Goal: Transaction & Acquisition: Purchase product/service

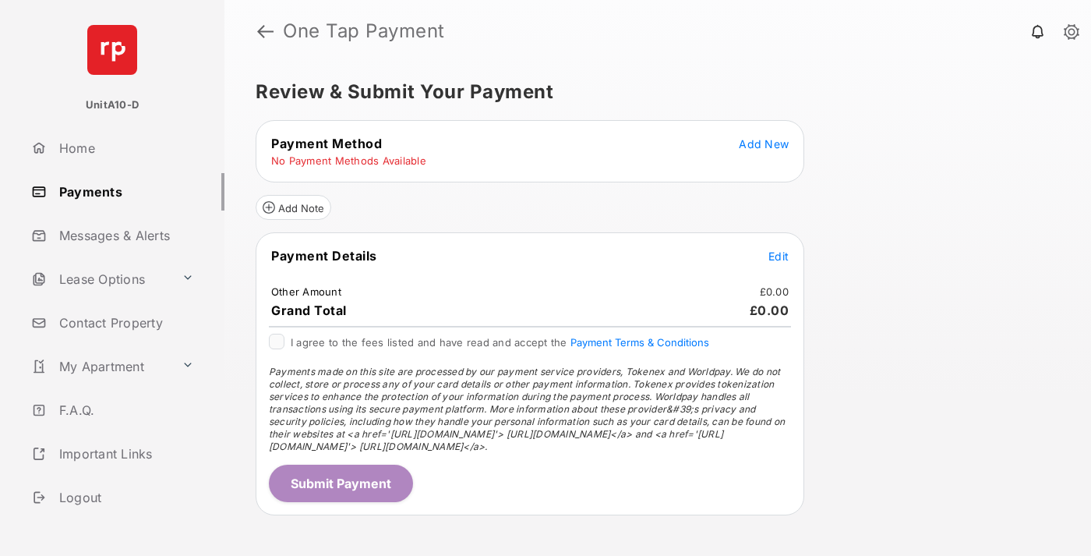
click at [764, 143] on span "Add New" at bounding box center [764, 143] width 50 height 13
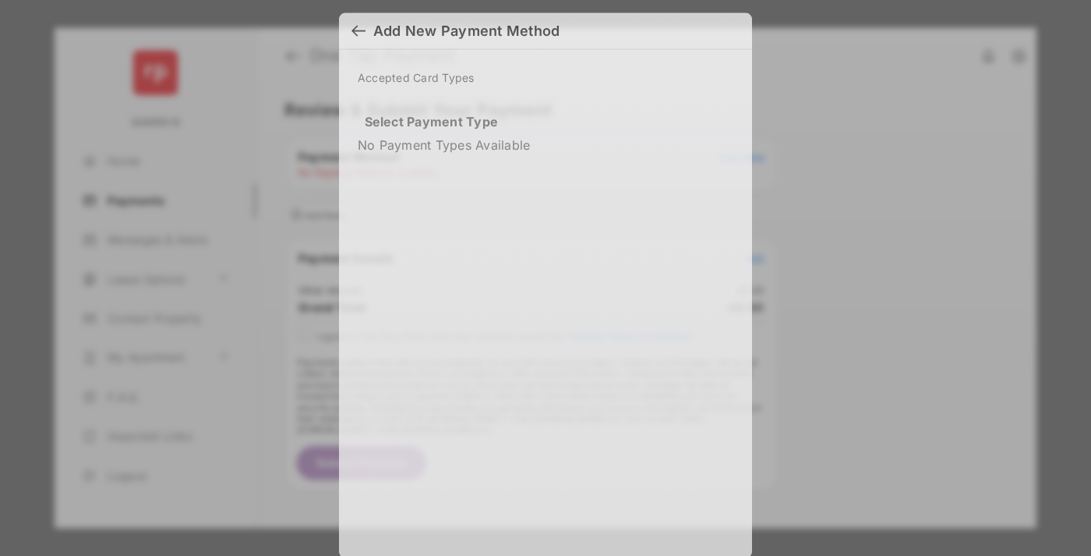
scroll to position [11, 0]
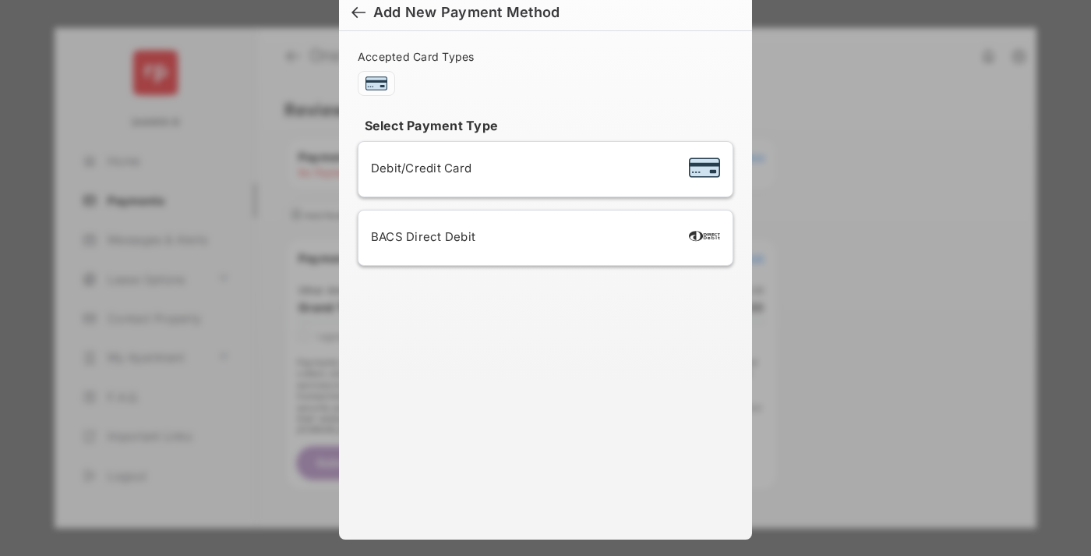
click at [543, 238] on div "BACS Direct Debit" at bounding box center [545, 238] width 349 height 30
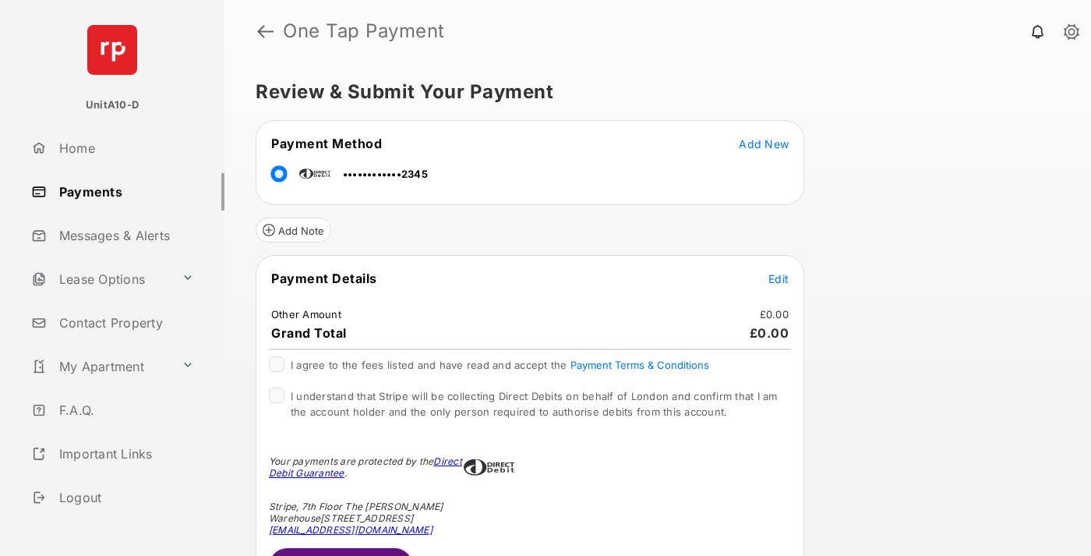
click at [779, 278] on span "Edit" at bounding box center [779, 278] width 20 height 13
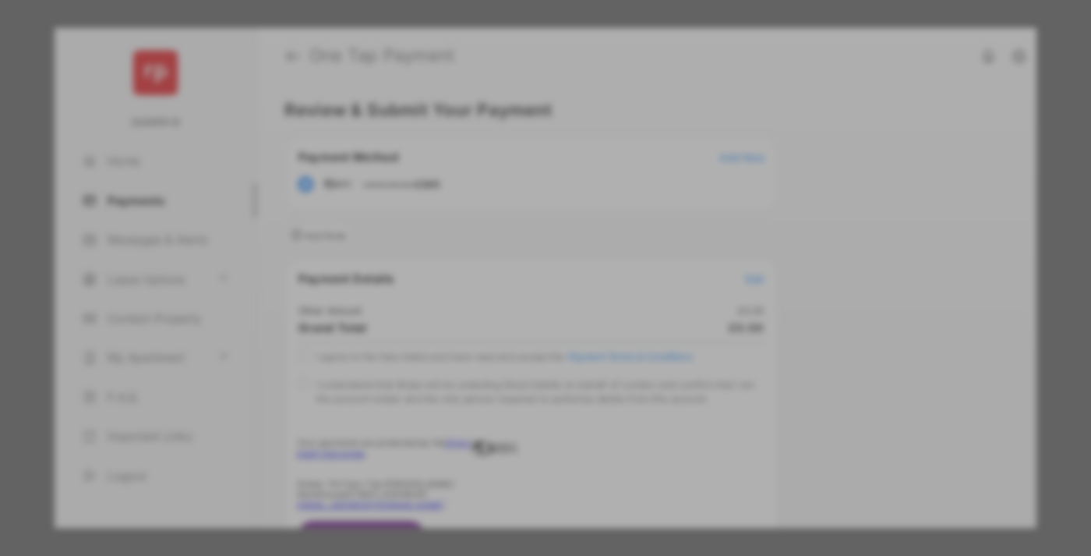
click at [517, 255] on div "Other Amount" at bounding box center [517, 263] width 253 height 27
type input "***"
click at [493, 393] on button "Save" at bounding box center [493, 411] width 78 height 37
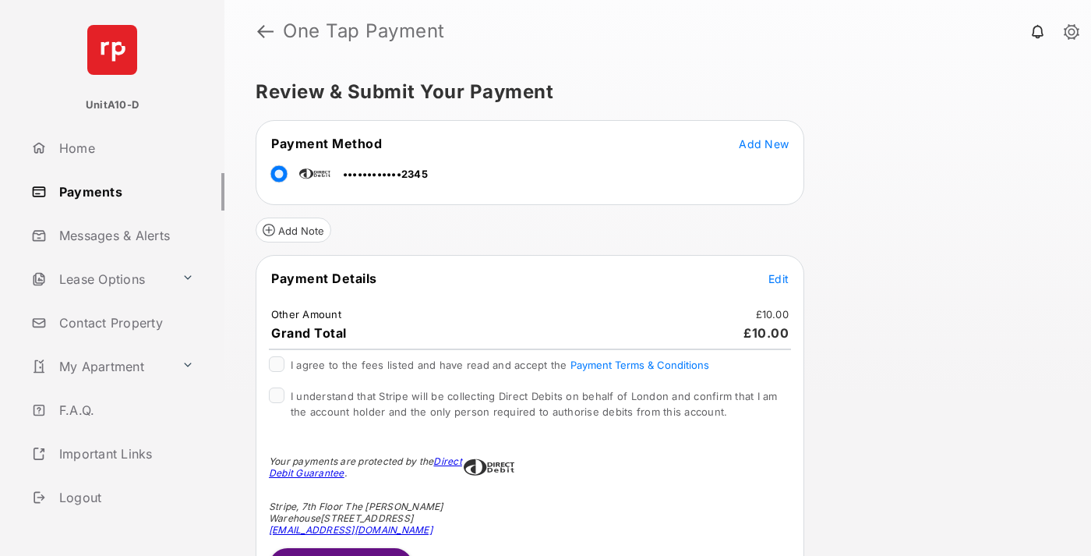
click at [779, 278] on span "Edit" at bounding box center [779, 278] width 20 height 13
click at [340, 551] on button "Submit Payment" at bounding box center [341, 566] width 144 height 37
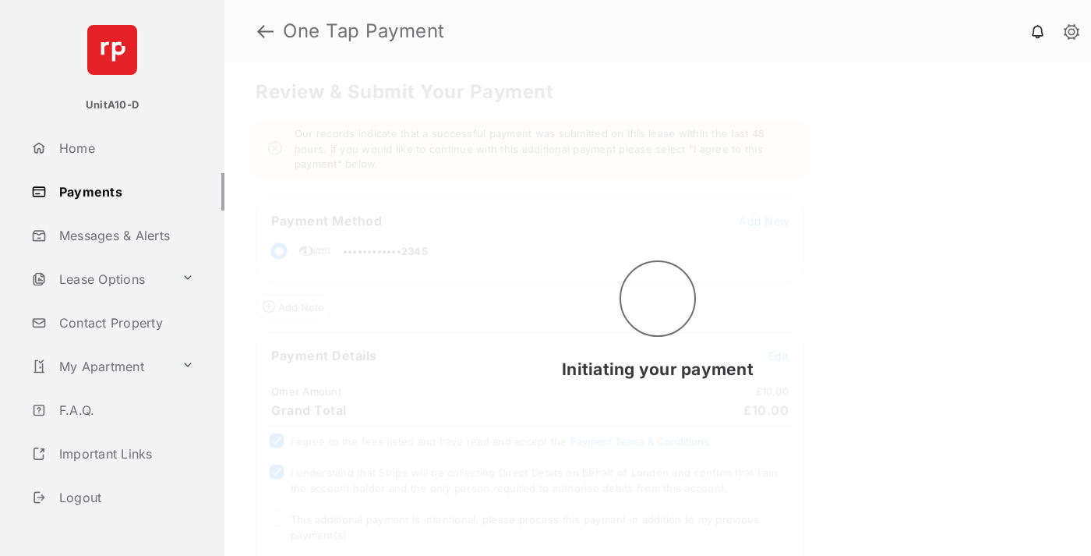
click at [522, 519] on span "This additional payment is intentional, please process this payment in addition…" at bounding box center [525, 527] width 468 height 28
